Goal: Transaction & Acquisition: Purchase product/service

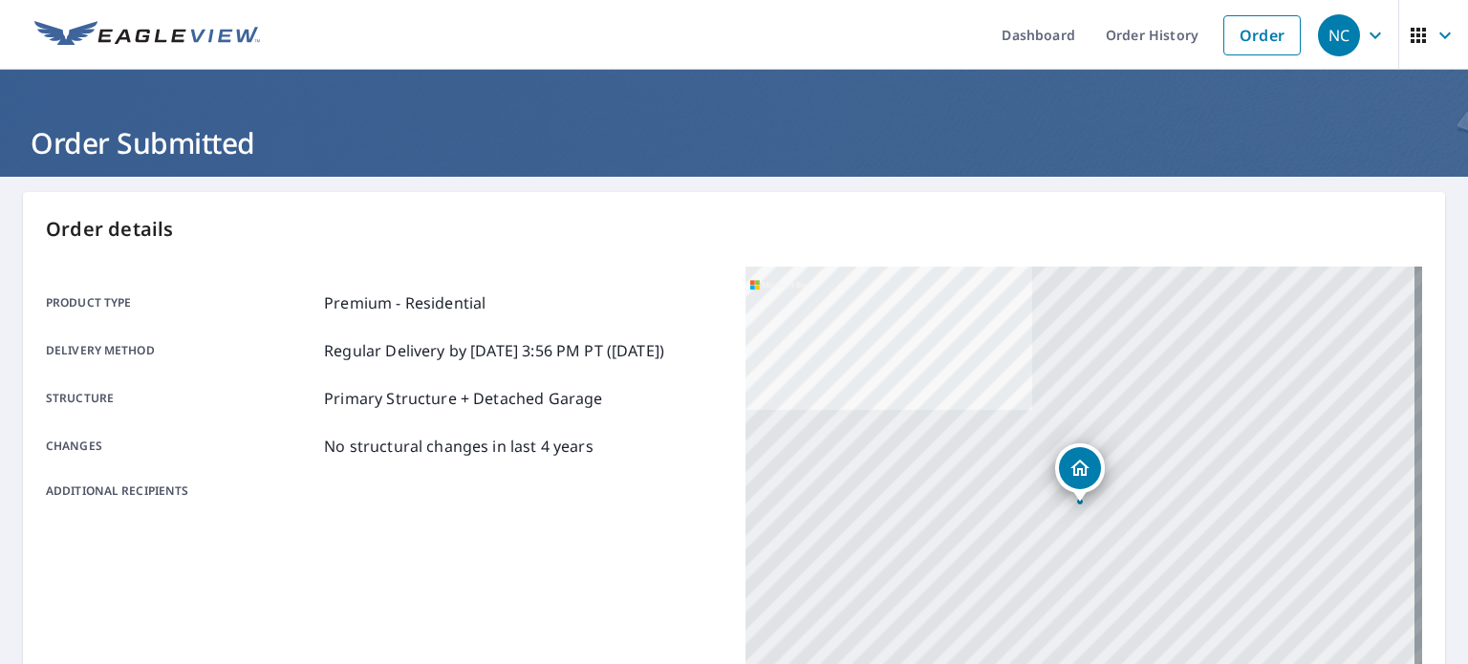
scroll to position [38, 0]
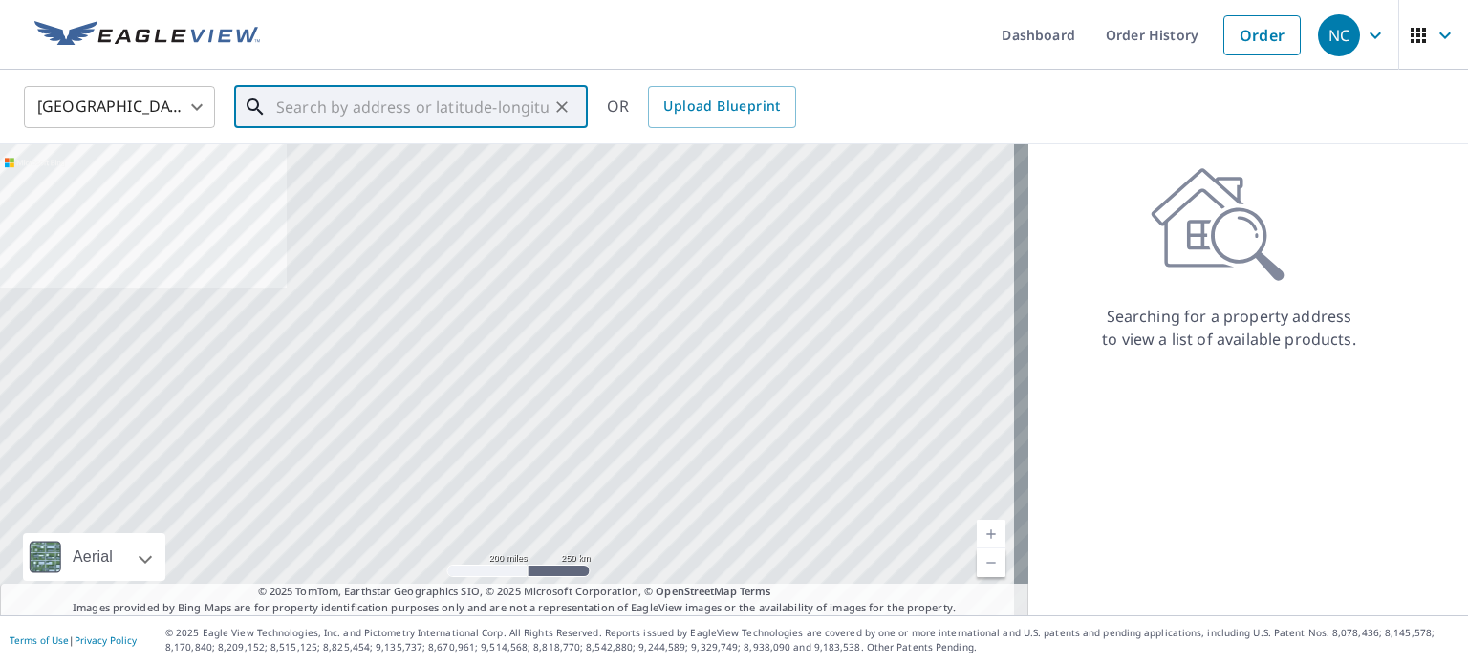
click at [276, 104] on input "text" at bounding box center [412, 107] width 272 height 54
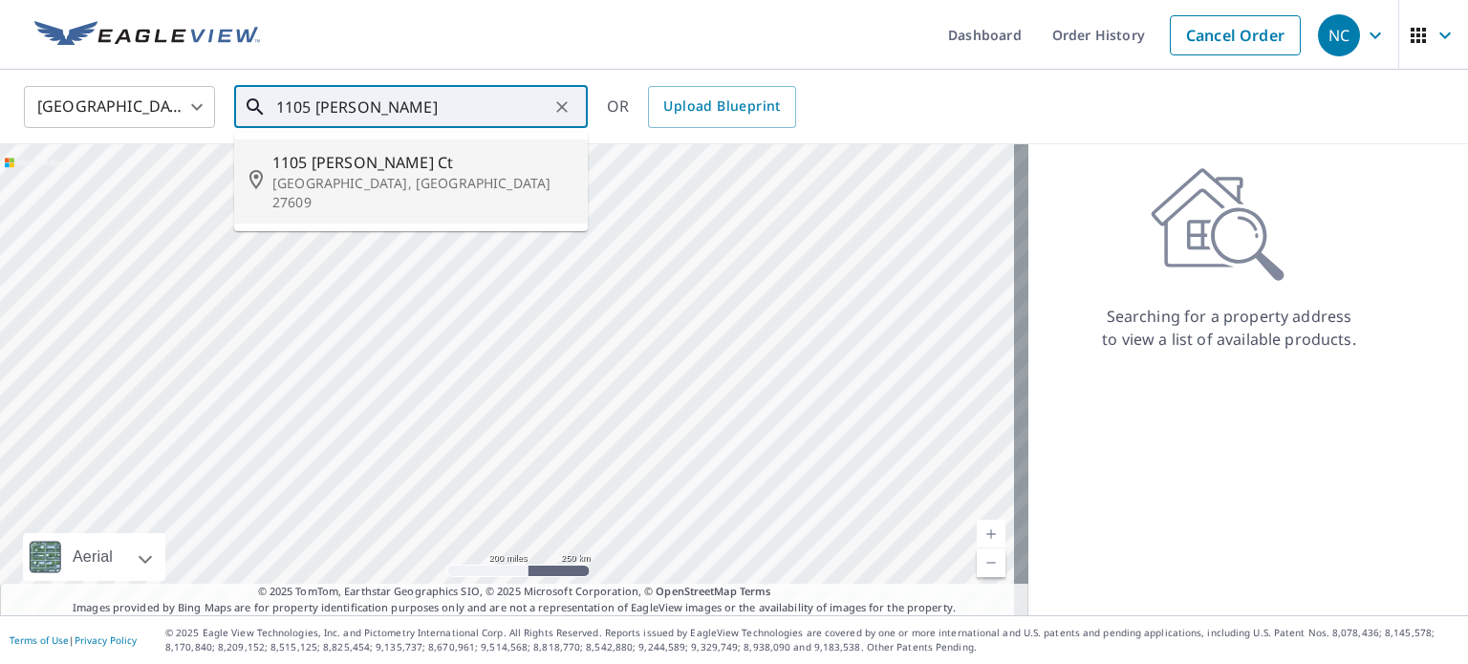
click at [296, 163] on span "1105 [PERSON_NAME] Ct" at bounding box center [422, 162] width 300 height 23
type input "[STREET_ADDRESS][PERSON_NAME]"
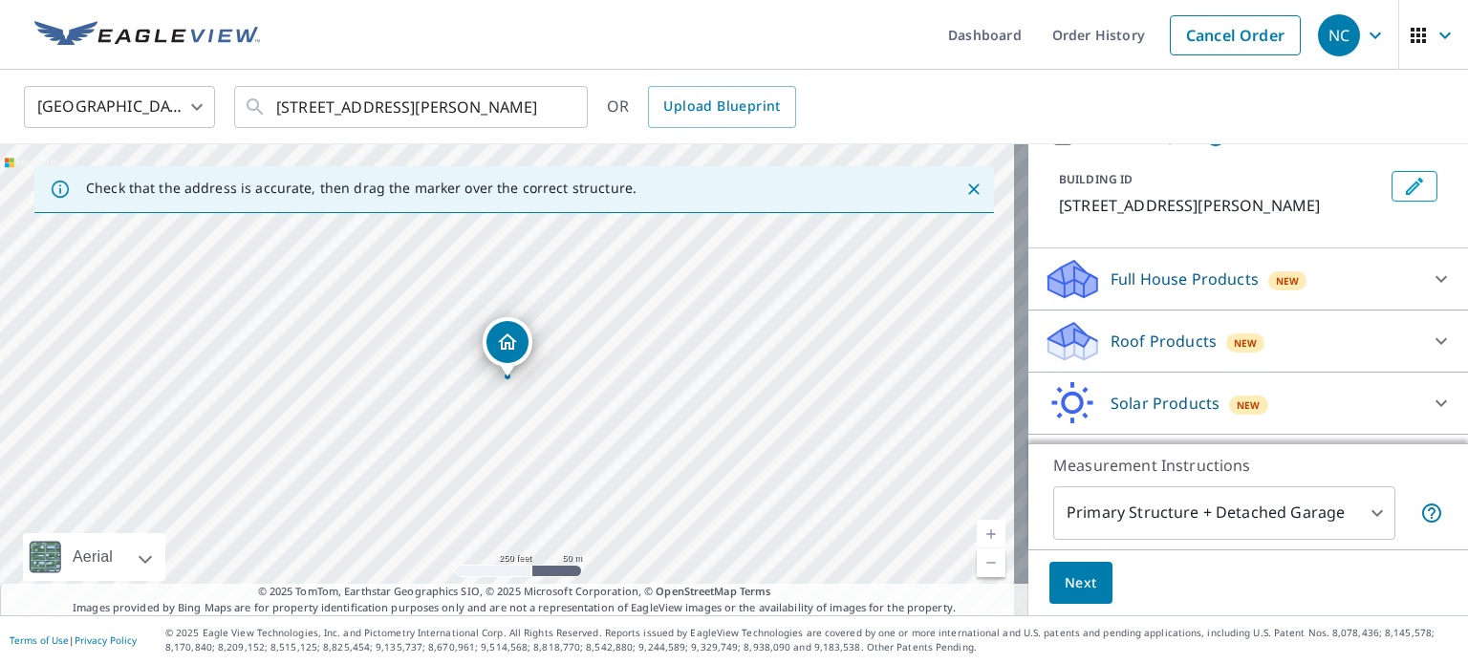
scroll to position [145, 0]
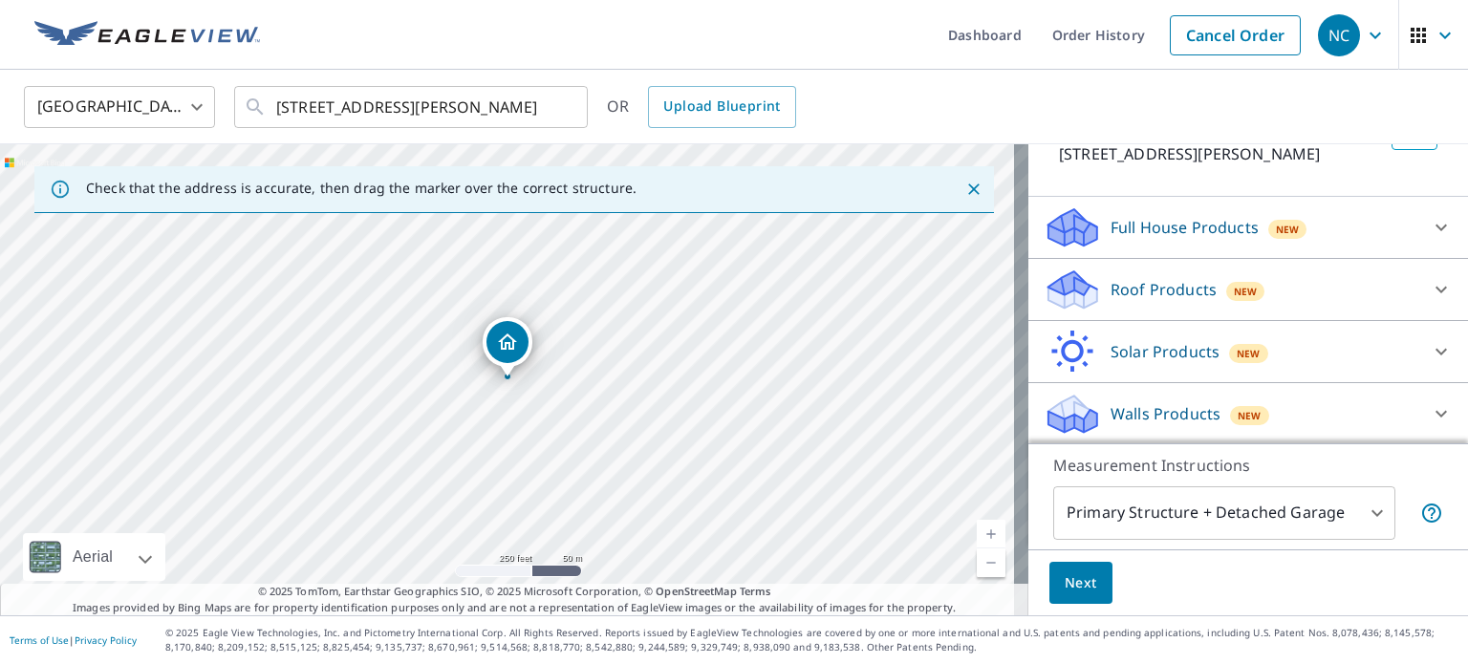
click at [1176, 216] on p "Full House Products" at bounding box center [1185, 227] width 148 height 23
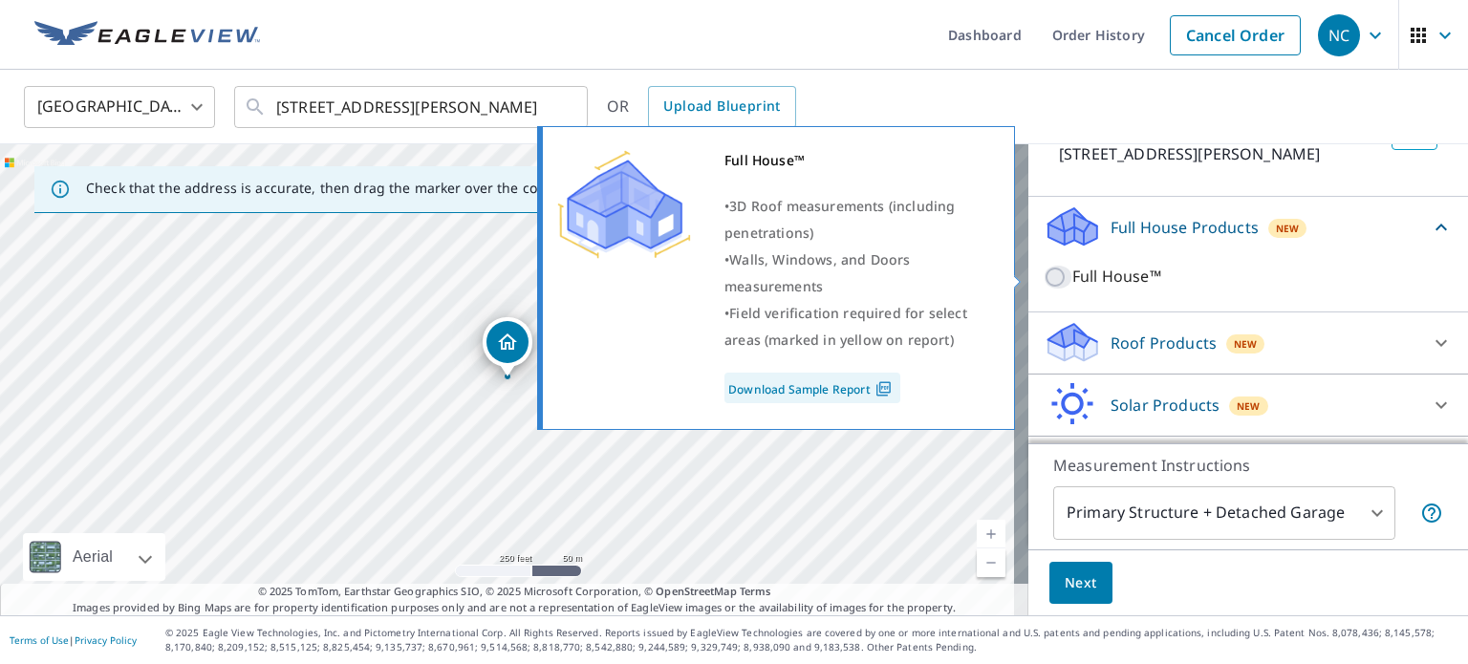
click at [1044, 276] on input "Full House™" at bounding box center [1058, 277] width 29 height 23
checkbox input "true"
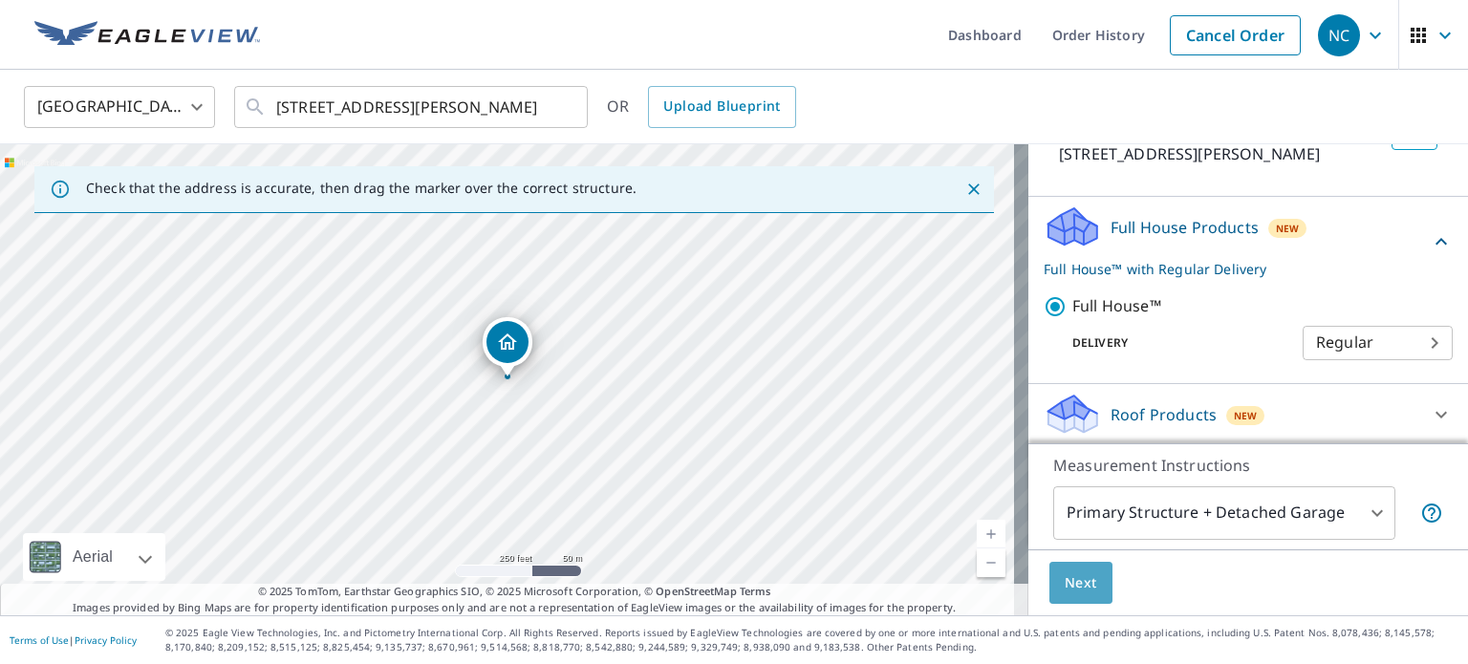
click at [1070, 578] on span "Next" at bounding box center [1081, 584] width 33 height 24
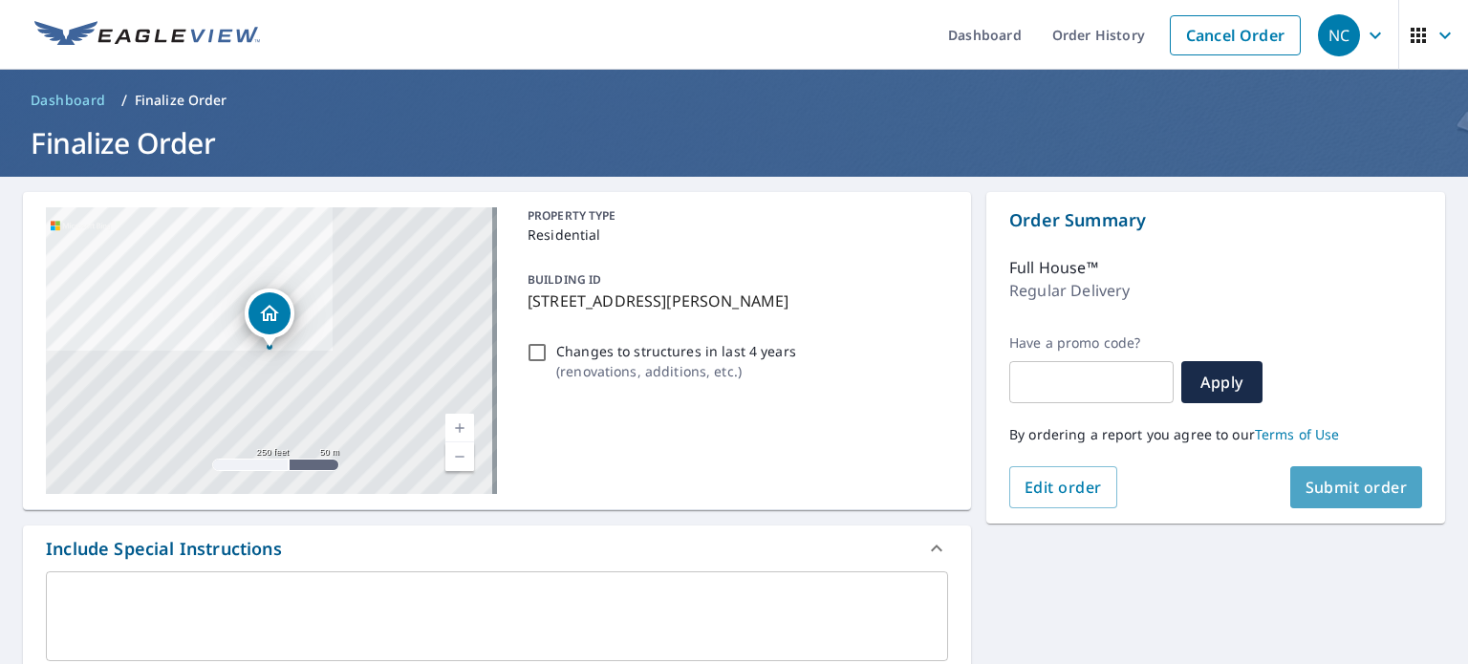
click at [1307, 491] on span "Submit order" at bounding box center [1357, 487] width 102 height 21
